Goal: Check status

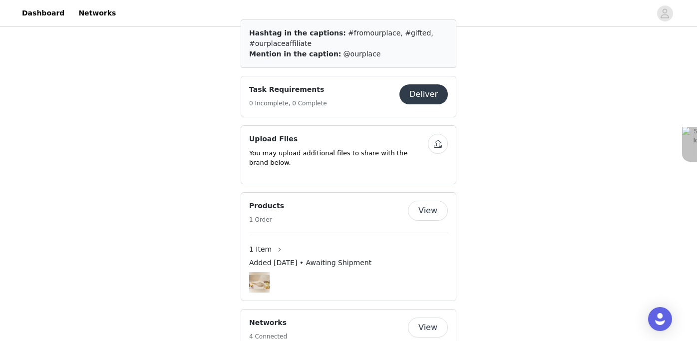
scroll to position [482, 0]
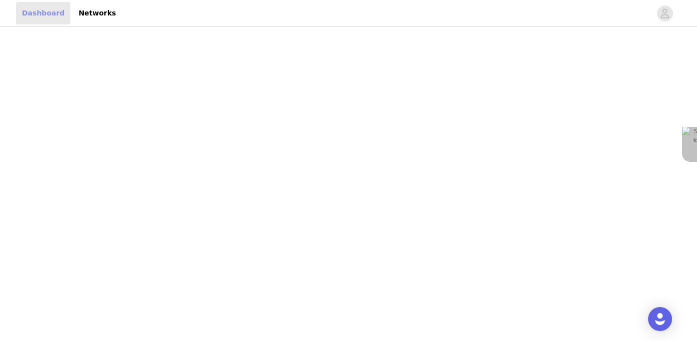
click at [46, 19] on link "Dashboard" at bounding box center [43, 13] width 54 height 22
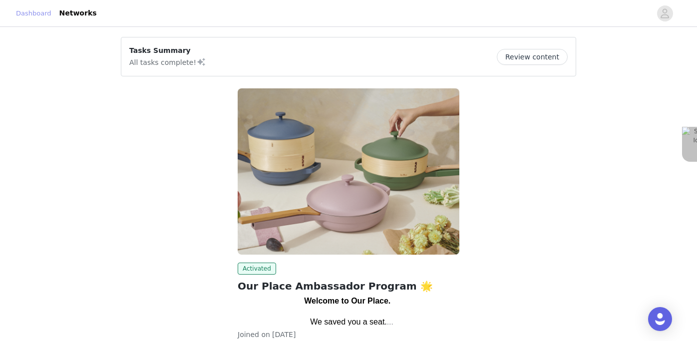
click at [43, 15] on link "Dashboard" at bounding box center [33, 13] width 35 height 10
click at [36, 18] on link "Dashboard" at bounding box center [33, 13] width 35 height 10
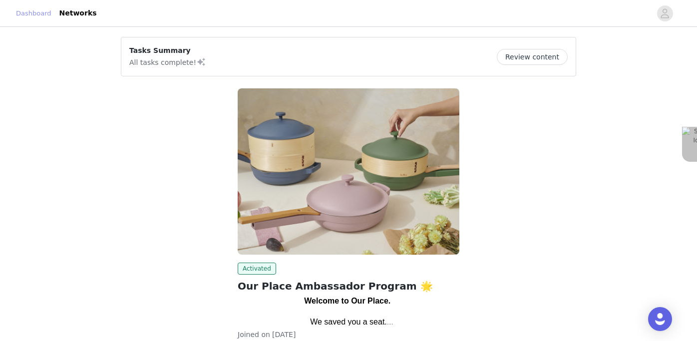
click at [36, 18] on link "Dashboard" at bounding box center [33, 13] width 35 height 10
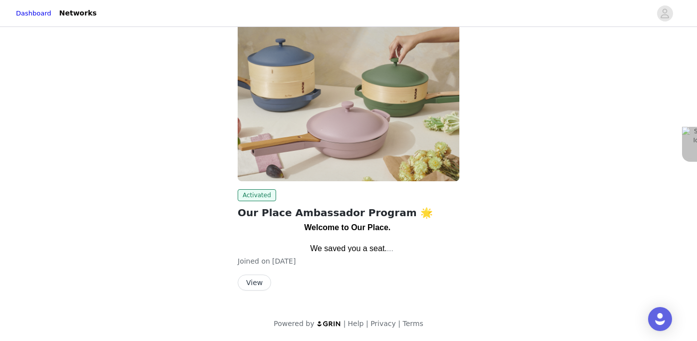
click at [258, 280] on button "View" at bounding box center [254, 283] width 33 height 16
